Goal: Task Accomplishment & Management: Complete application form

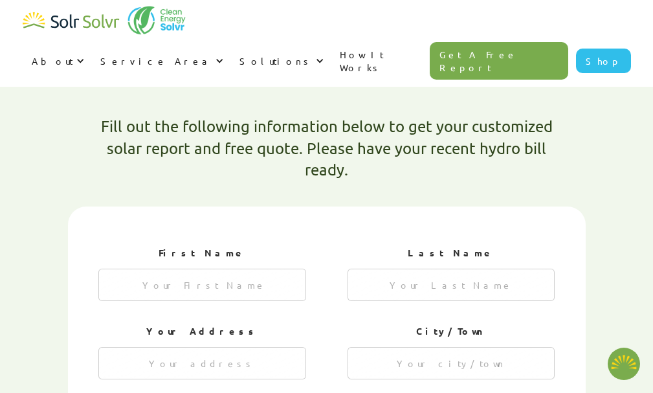
type textarea "x"
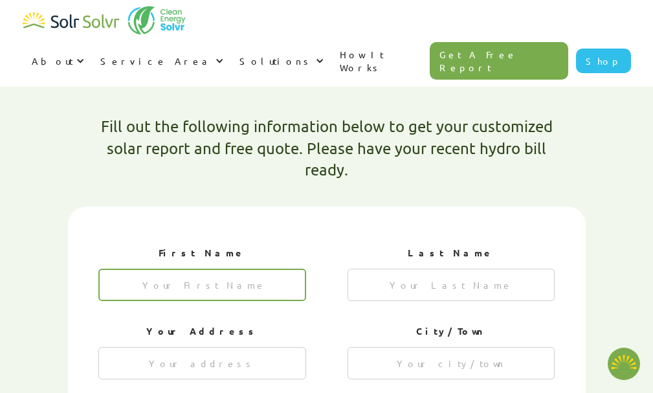
click at [229, 269] on input "1 of 4" at bounding box center [202, 285] width 208 height 32
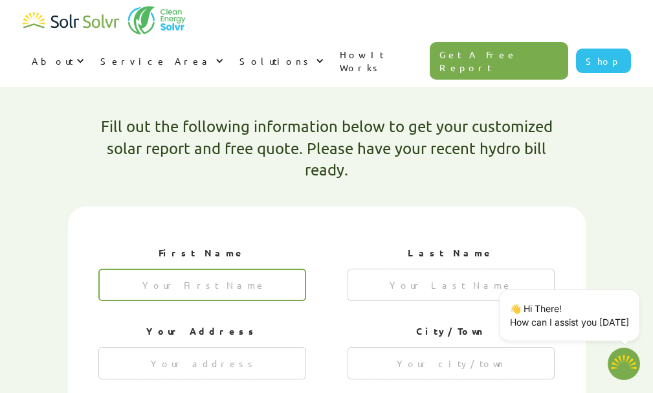
type input "[PERSON_NAME]"
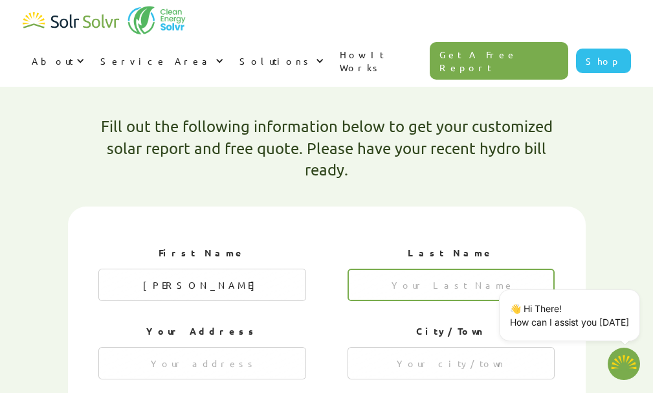
type input "[PERSON_NAME]"
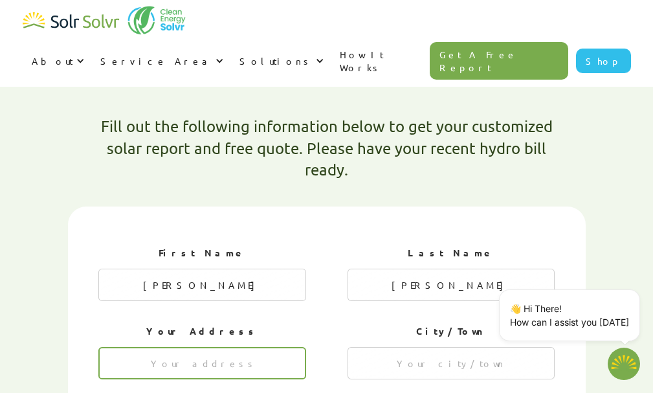
type input "[STREET_ADDRESS][PERSON_NAME]"
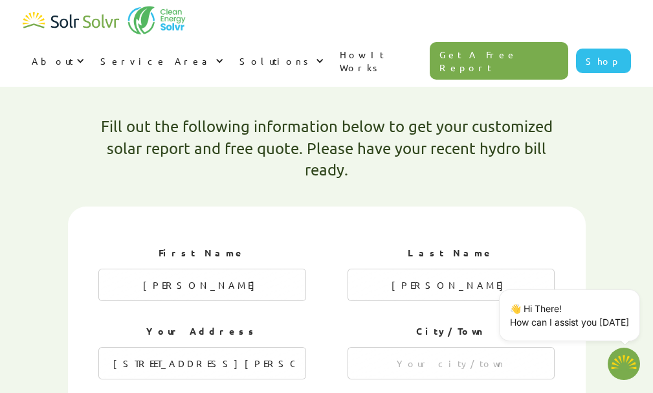
type input "[GEOGRAPHIC_DATA]"
type input "M4L 3B2"
type input "[PERSON_NAME][EMAIL_ADDRESS][DOMAIN_NAME]"
type input "6475510185"
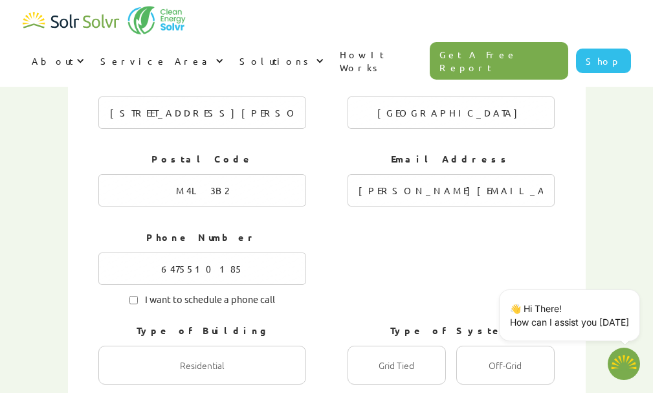
scroll to position [688, 0]
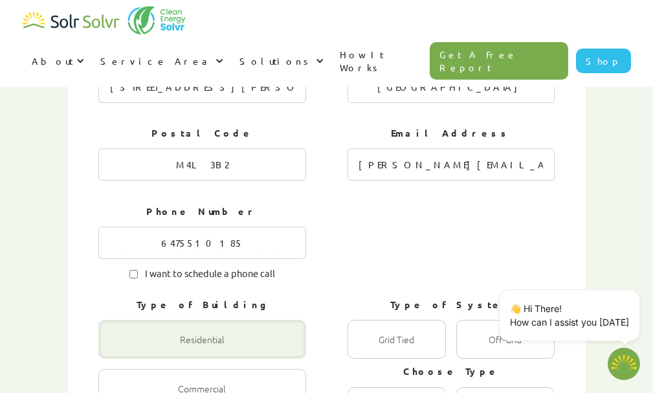
click at [209, 320] on div "1 of 4" at bounding box center [202, 339] width 208 height 39
click at [116, 349] on input "Residential Radio" at bounding box center [112, 353] width 8 height 8
radio input "true"
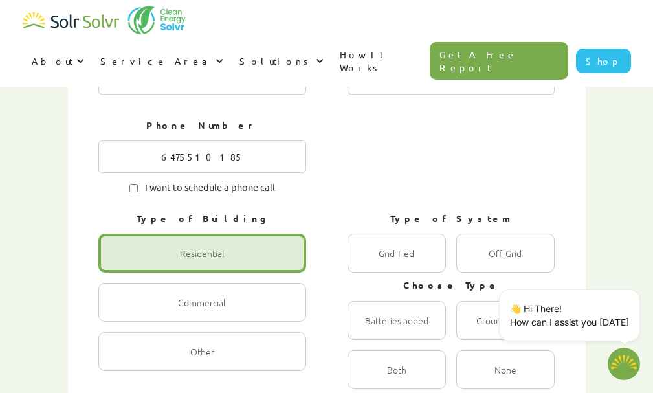
scroll to position [860, 0]
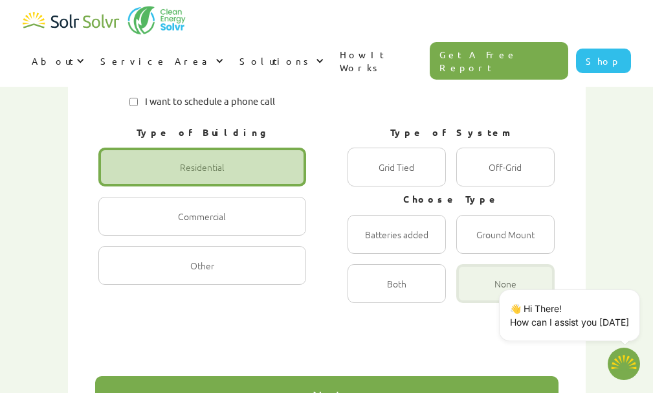
click at [505, 264] on div "1 of 4" at bounding box center [505, 283] width 98 height 39
click at [474, 293] on input "None Radio" at bounding box center [470, 297] width 8 height 8
radio input "true"
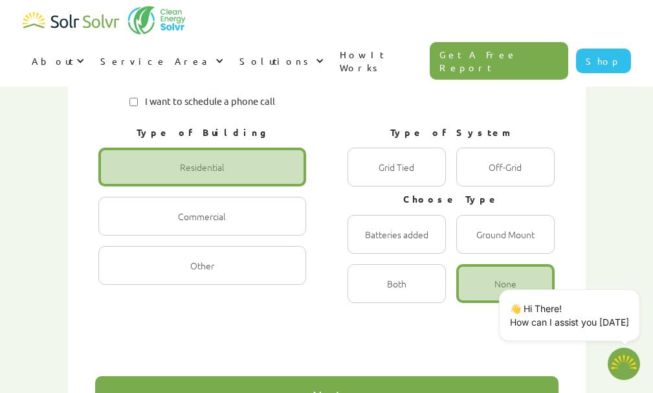
click at [324, 389] on div "Next" at bounding box center [327, 395] width 28 height 13
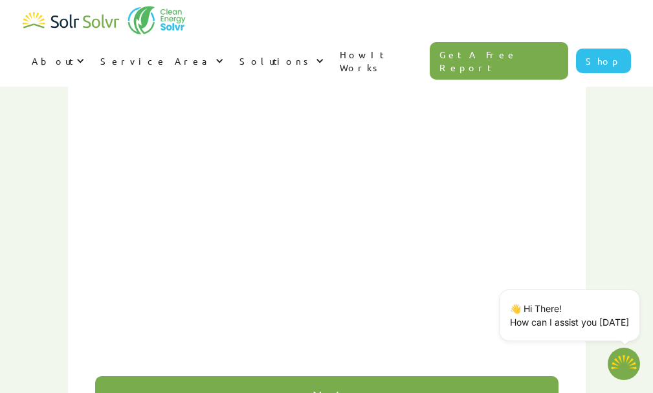
click at [324, 389] on div "Next" at bounding box center [327, 395] width 28 height 13
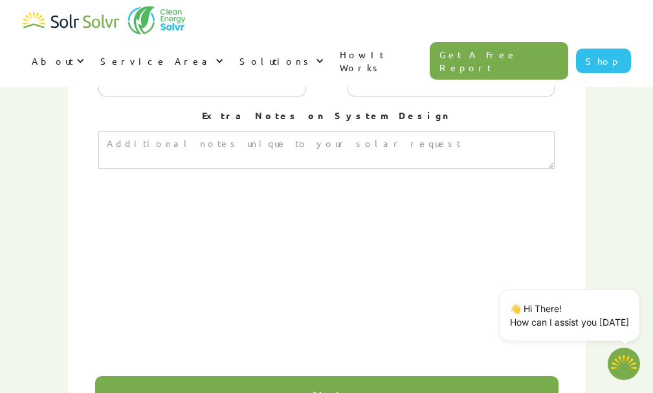
click at [324, 389] on div "Next" at bounding box center [327, 395] width 28 height 13
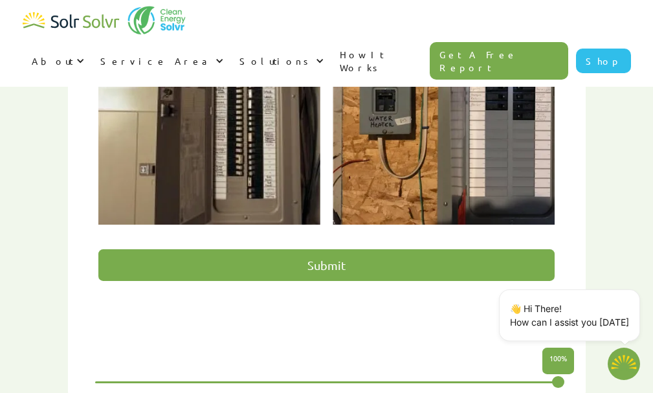
click at [329, 249] on input "Submit" at bounding box center [326, 265] width 456 height 32
